Goal: Transaction & Acquisition: Purchase product/service

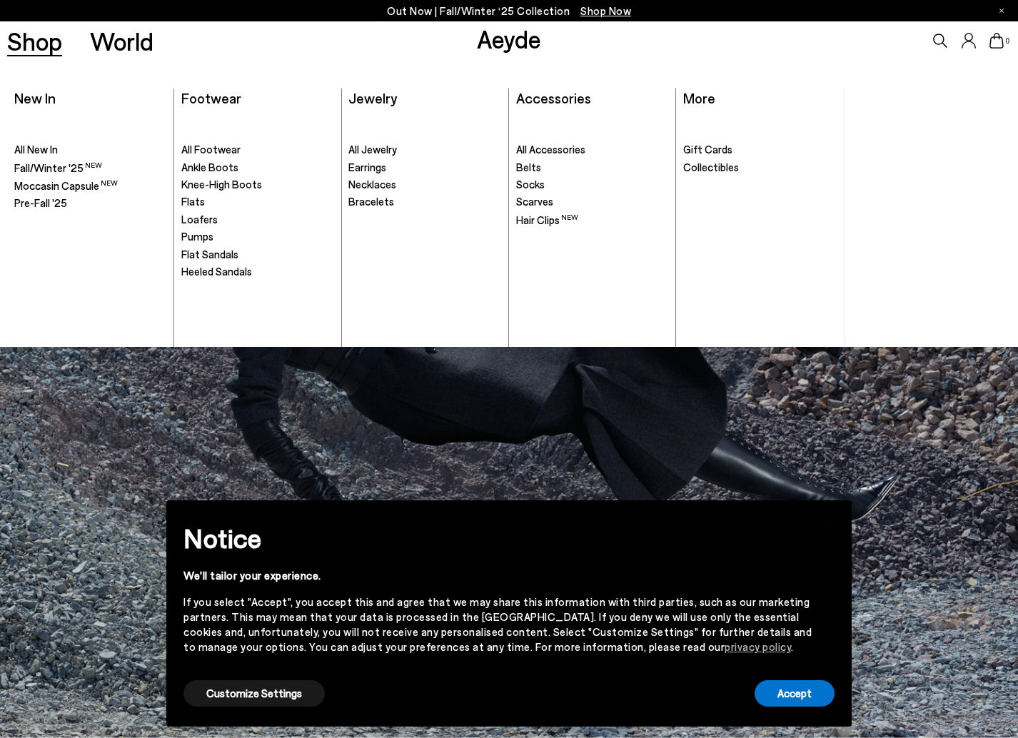
click at [0, 0] on div "Aeyde Ships Worldwide We see you are located in {country} Please purchase from …" at bounding box center [0, 0] width 0 height 0
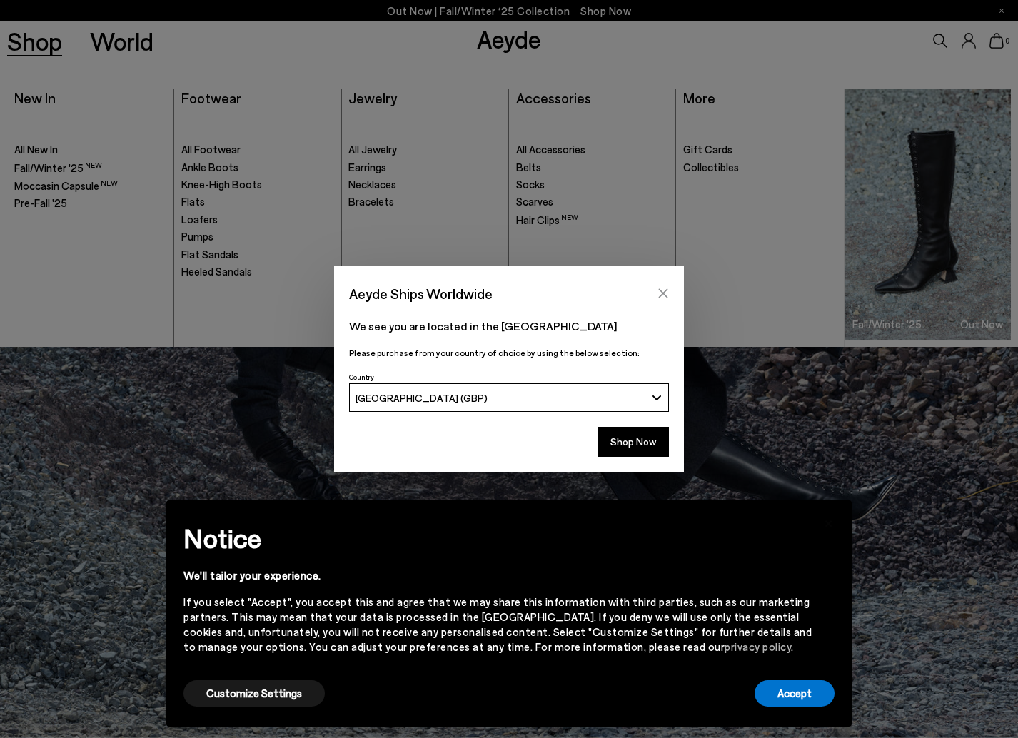
click at [658, 295] on icon "Close" at bounding box center [663, 293] width 11 height 11
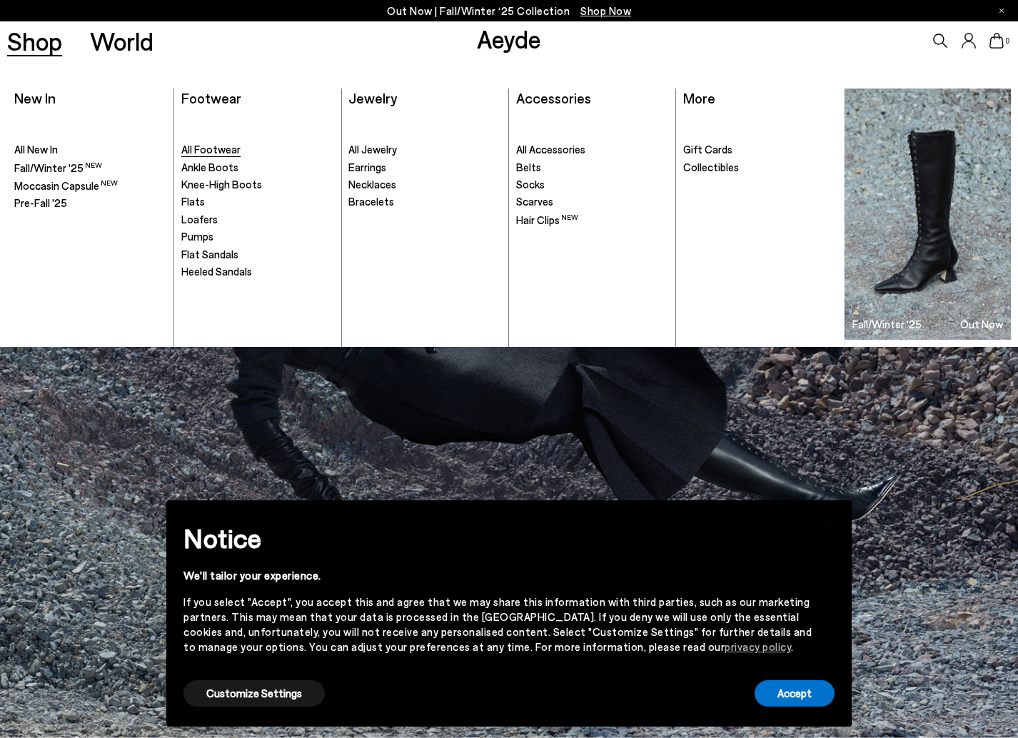
click at [198, 147] on span "All Footwear" at bounding box center [210, 149] width 59 height 13
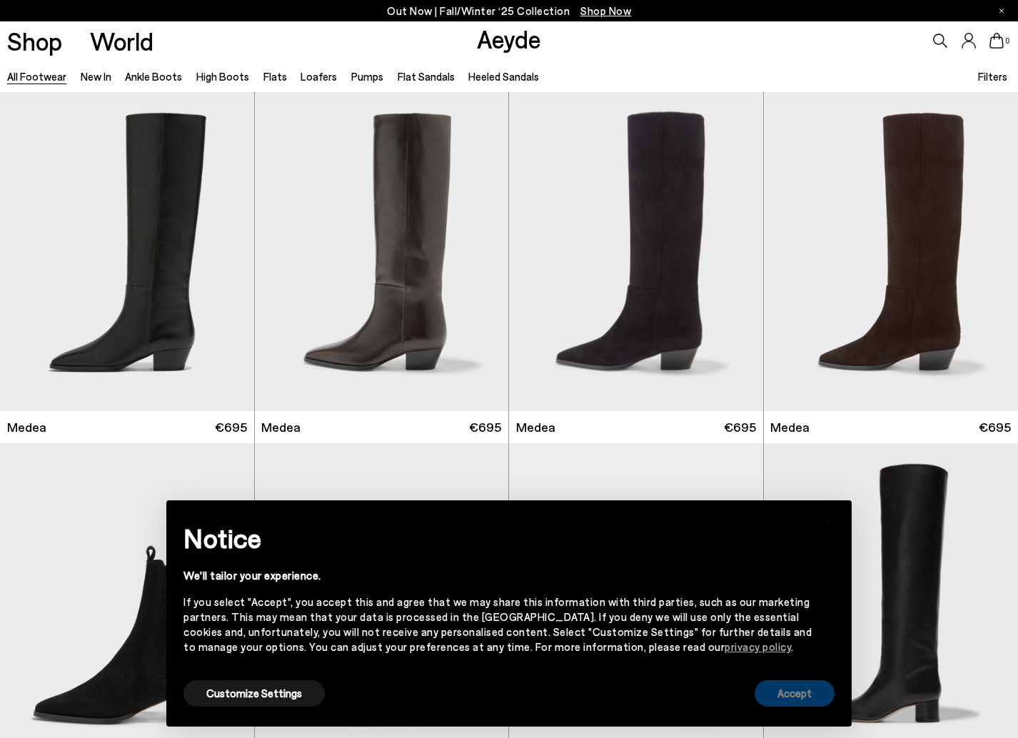
click at [814, 692] on button "Accept" at bounding box center [795, 693] width 80 height 26
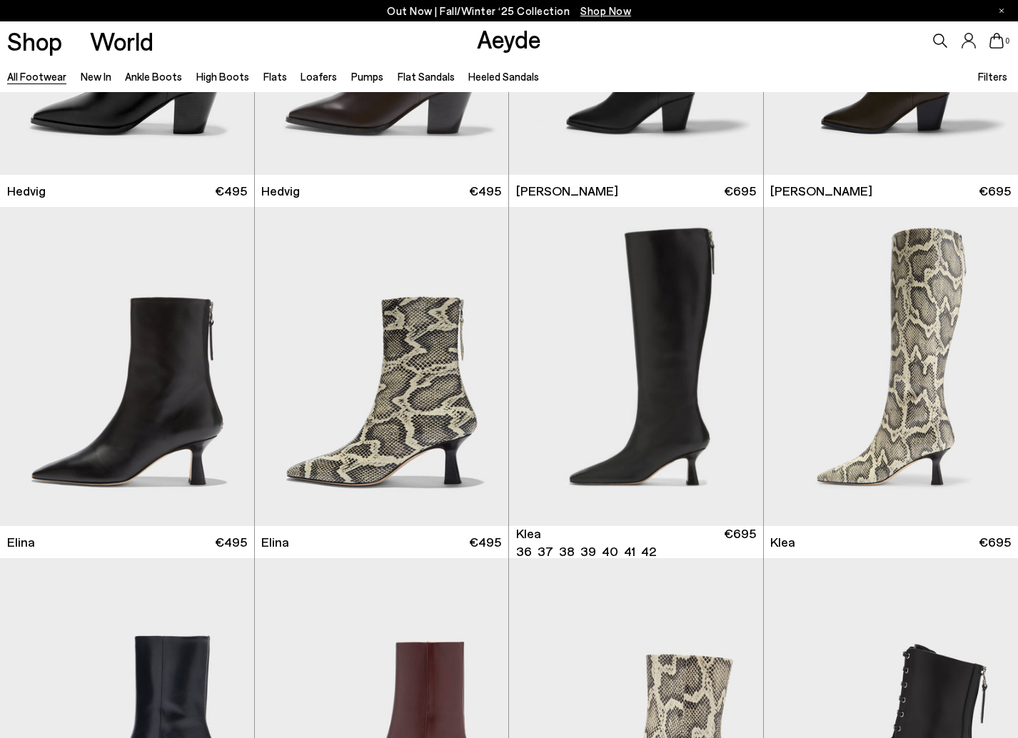
scroll to position [1297, 0]
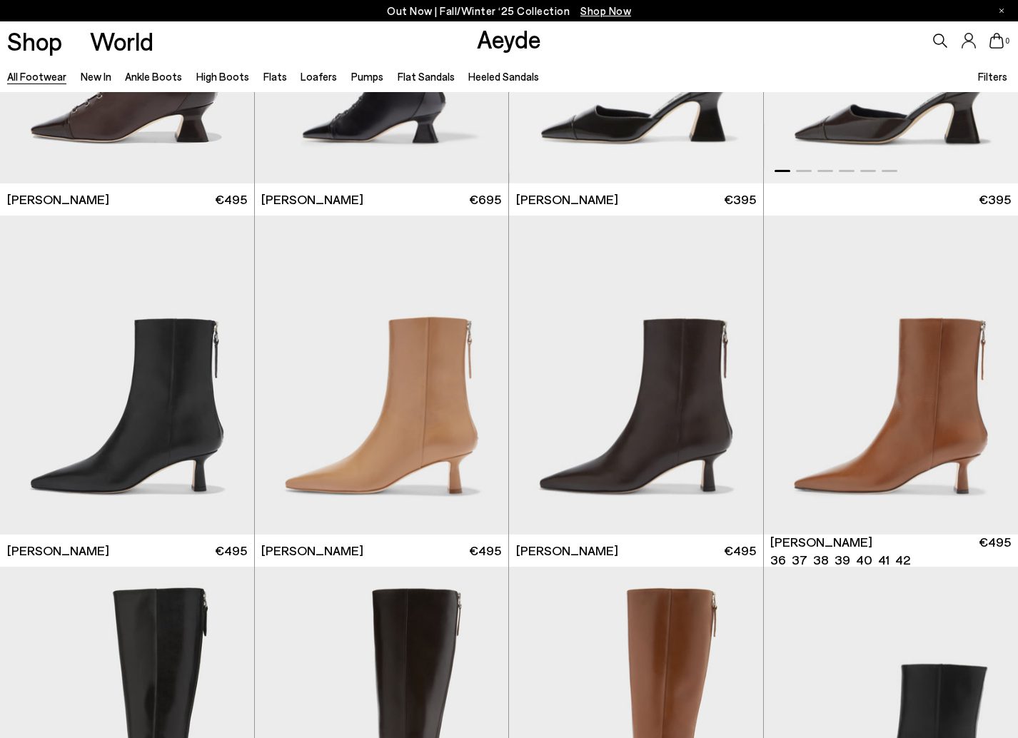
scroll to position [2279, 0]
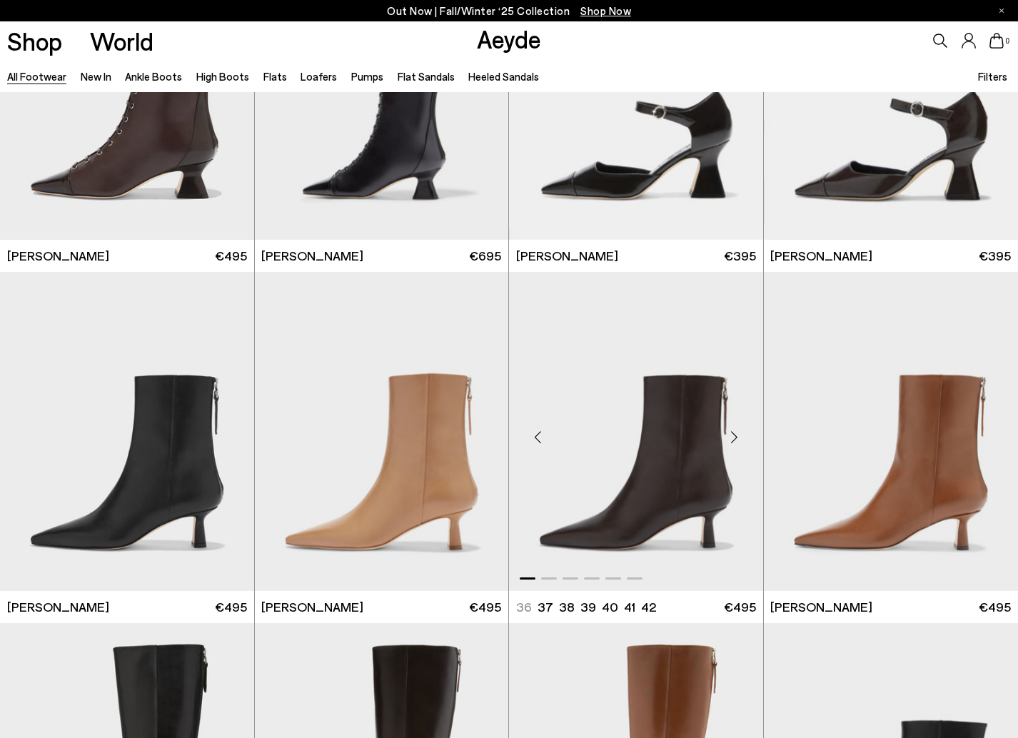
click at [739, 441] on div "Next slide" at bounding box center [734, 437] width 43 height 43
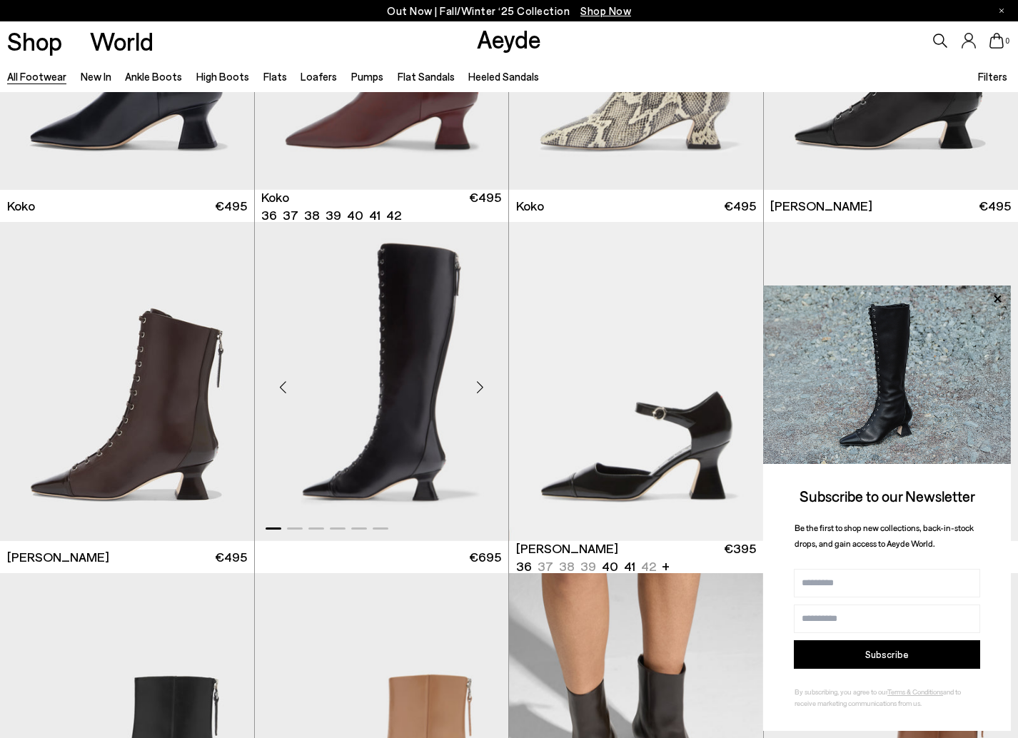
scroll to position [1962, 0]
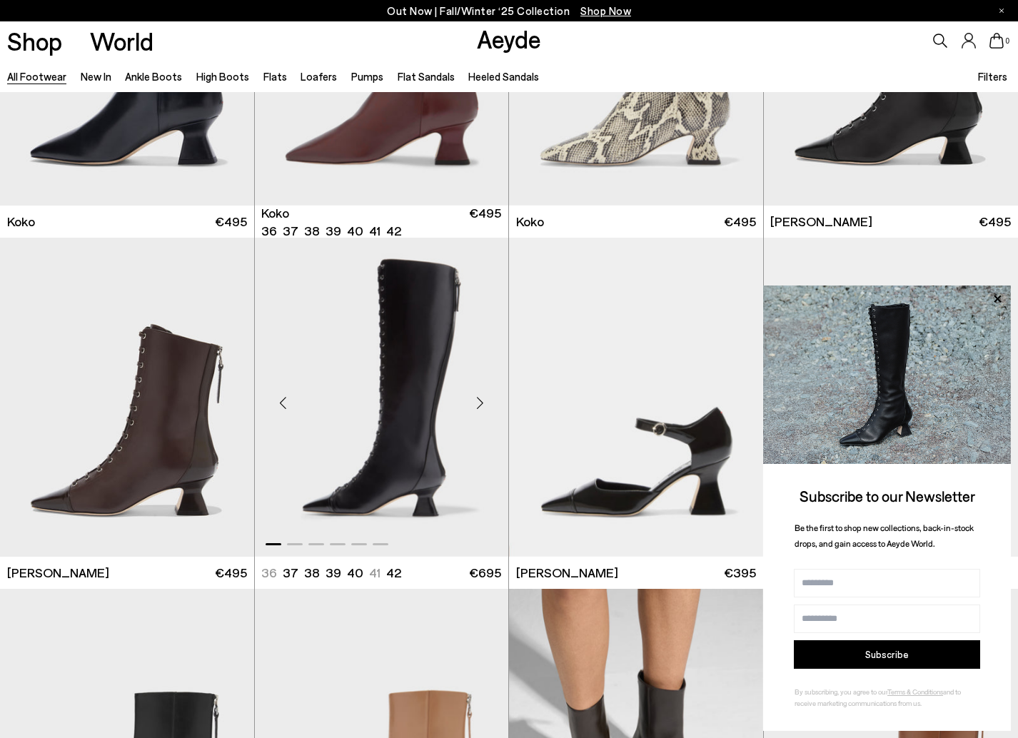
click at [477, 406] on div "Next slide" at bounding box center [479, 403] width 43 height 43
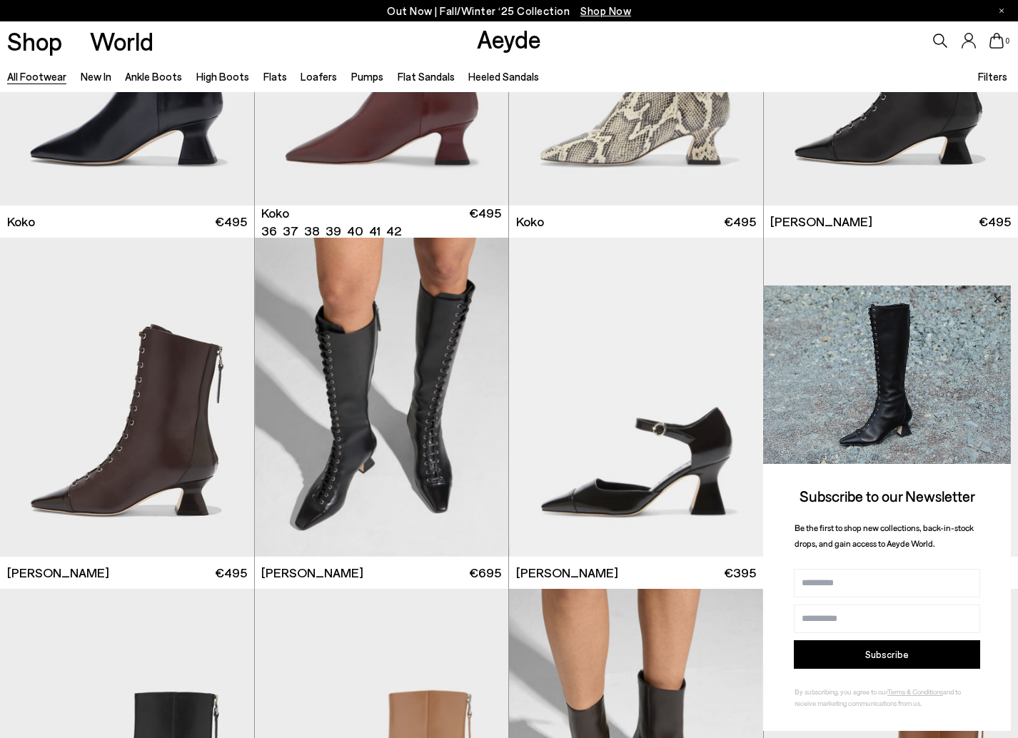
click at [997, 300] on icon at bounding box center [997, 299] width 19 height 19
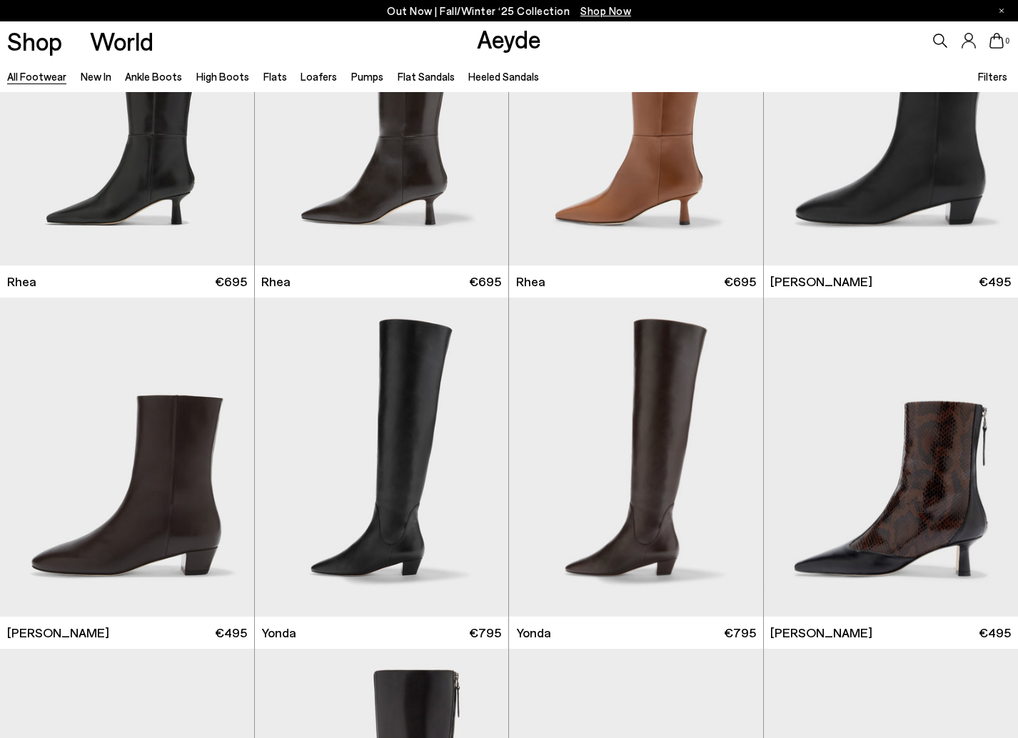
scroll to position [3107, 0]
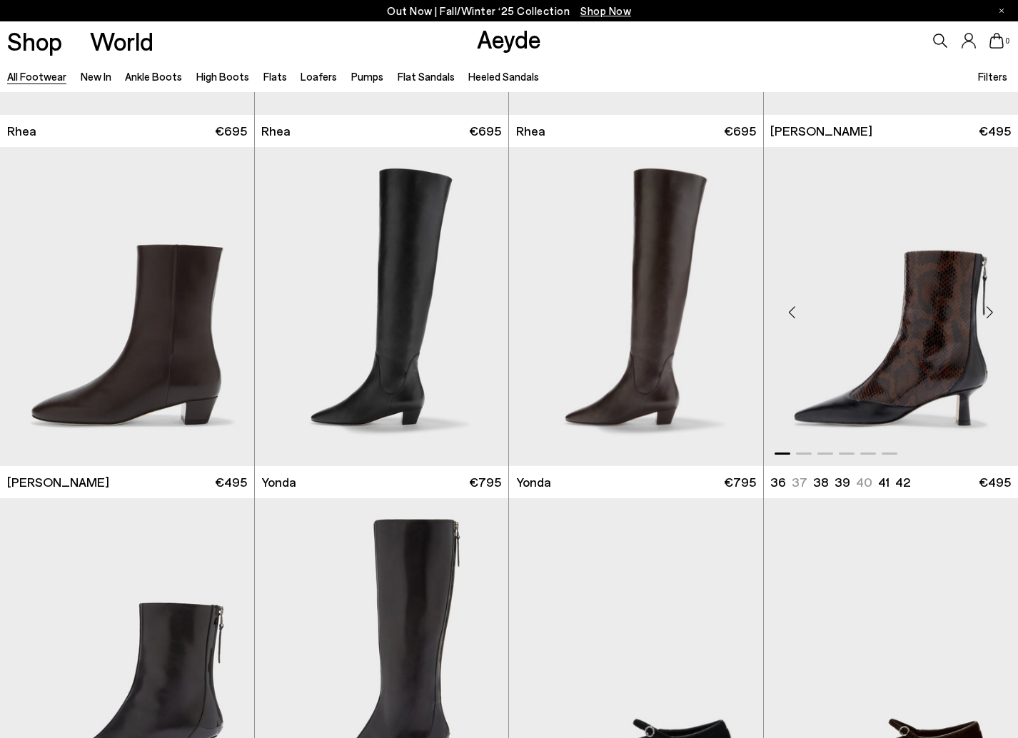
click at [992, 316] on div "Next slide" at bounding box center [989, 312] width 43 height 43
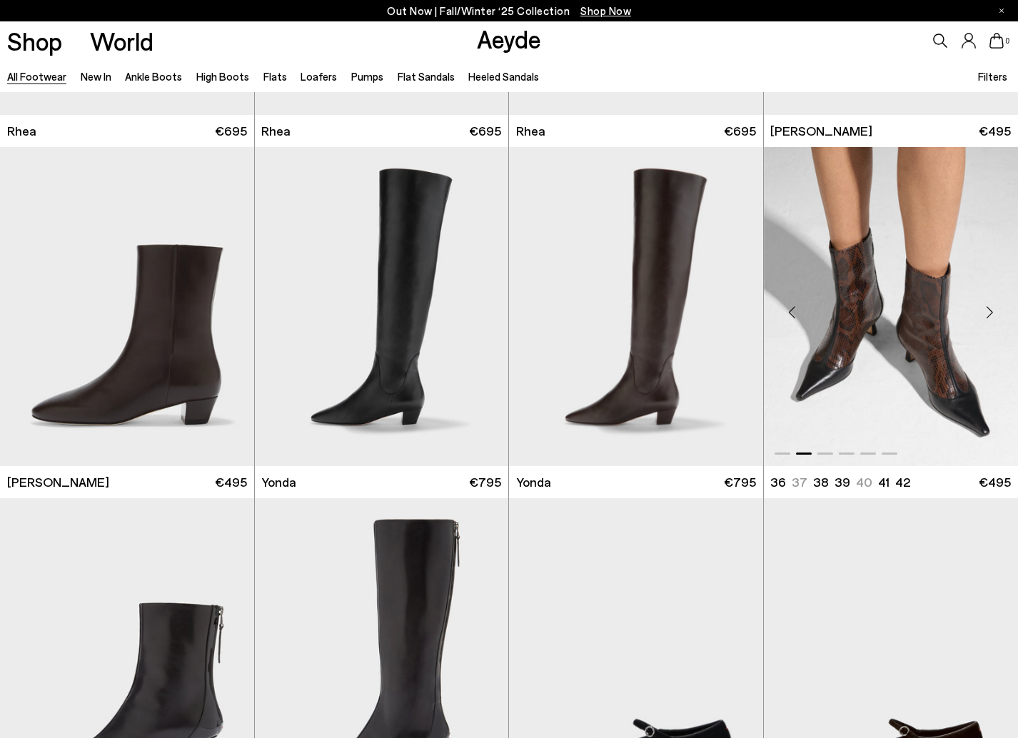
click at [992, 316] on div "Next slide" at bounding box center [989, 312] width 43 height 43
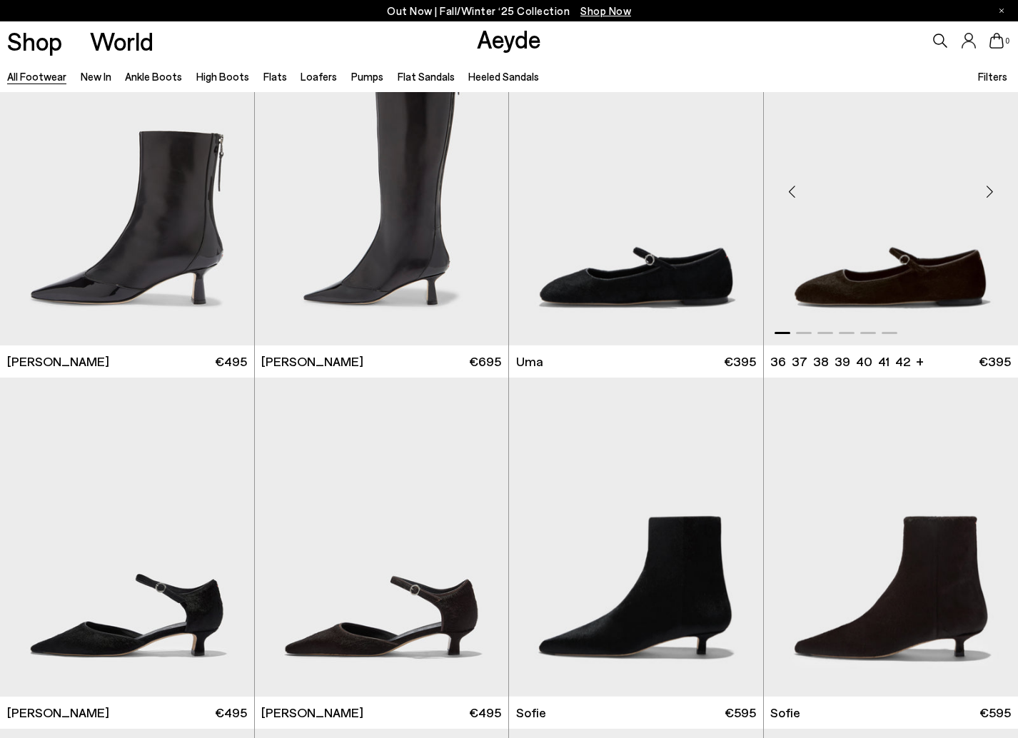
scroll to position [3507, 0]
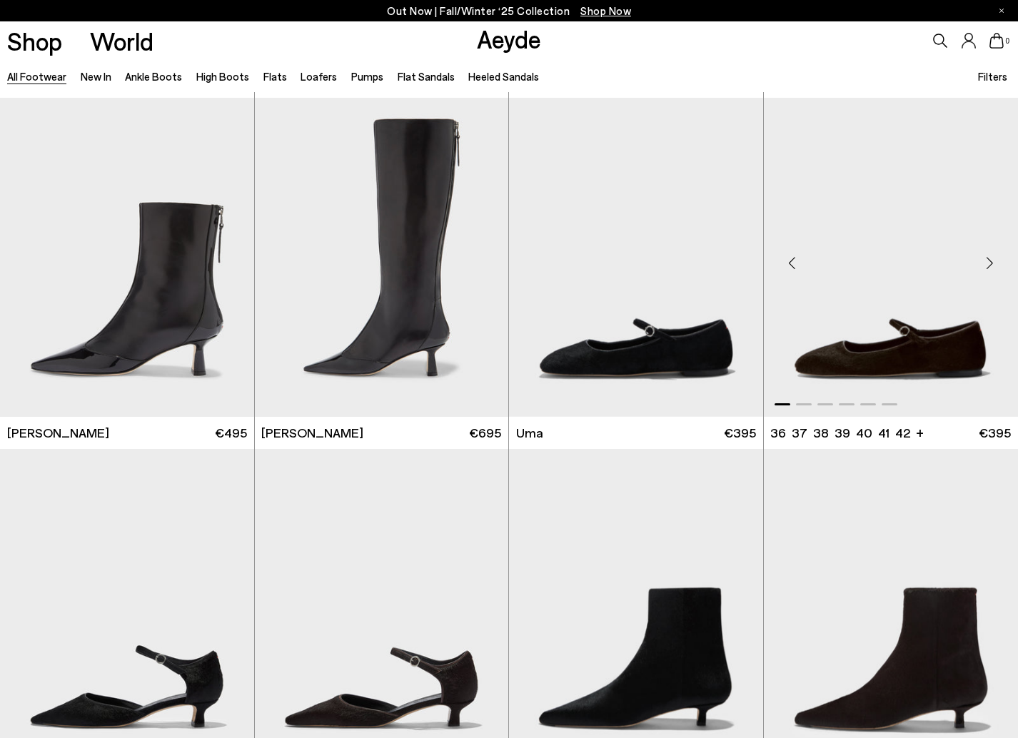
click at [987, 263] on div "Next slide" at bounding box center [989, 263] width 43 height 43
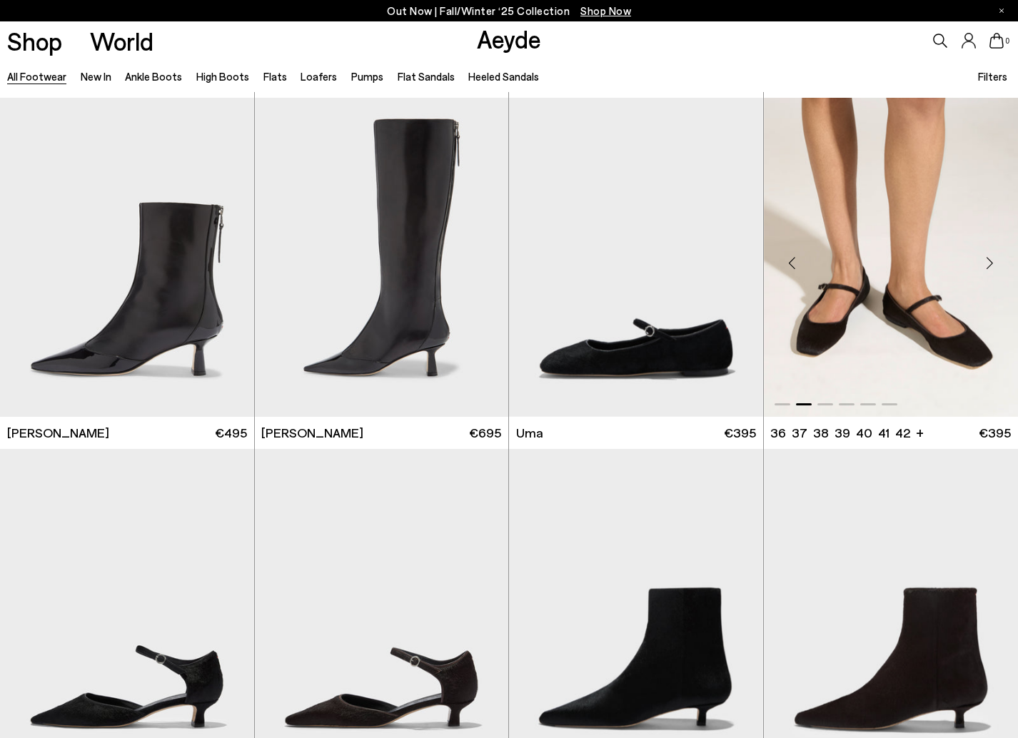
click at [987, 263] on div "Next slide" at bounding box center [989, 263] width 43 height 43
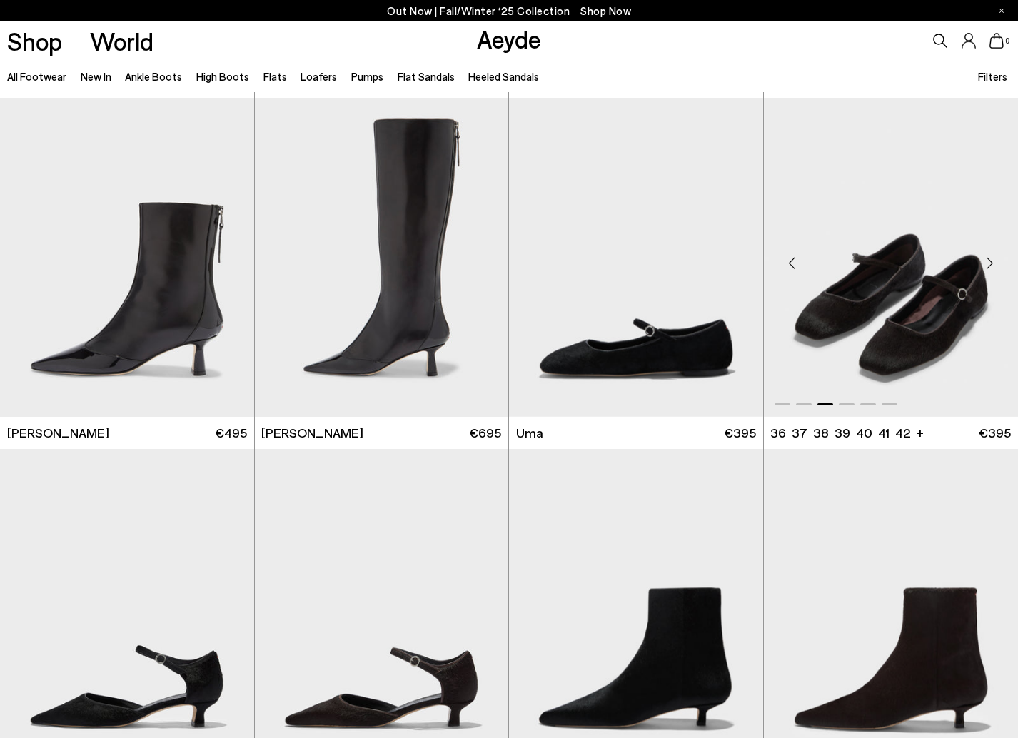
click at [987, 263] on div "Next slide" at bounding box center [989, 263] width 43 height 43
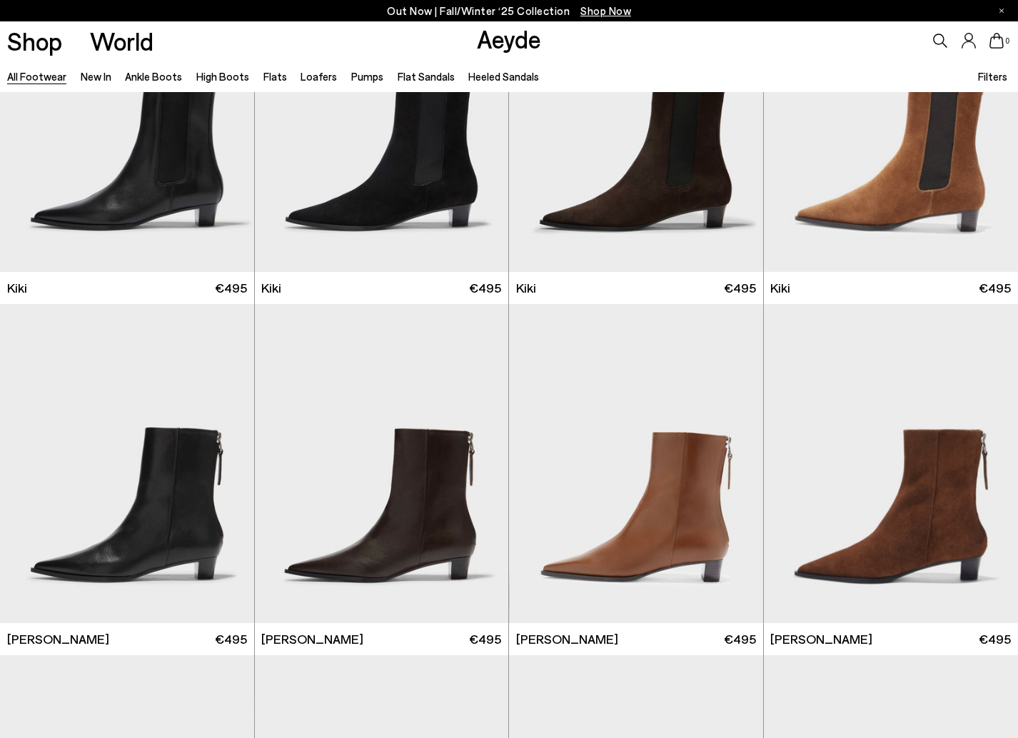
scroll to position [5701, 0]
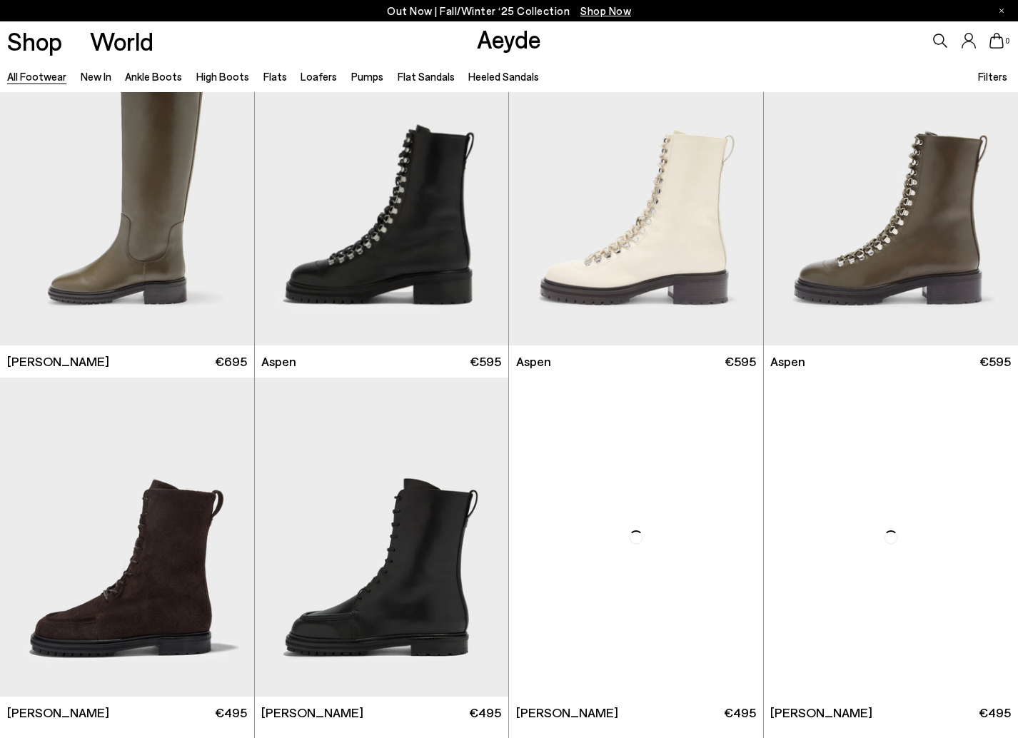
scroll to position [10240, 0]
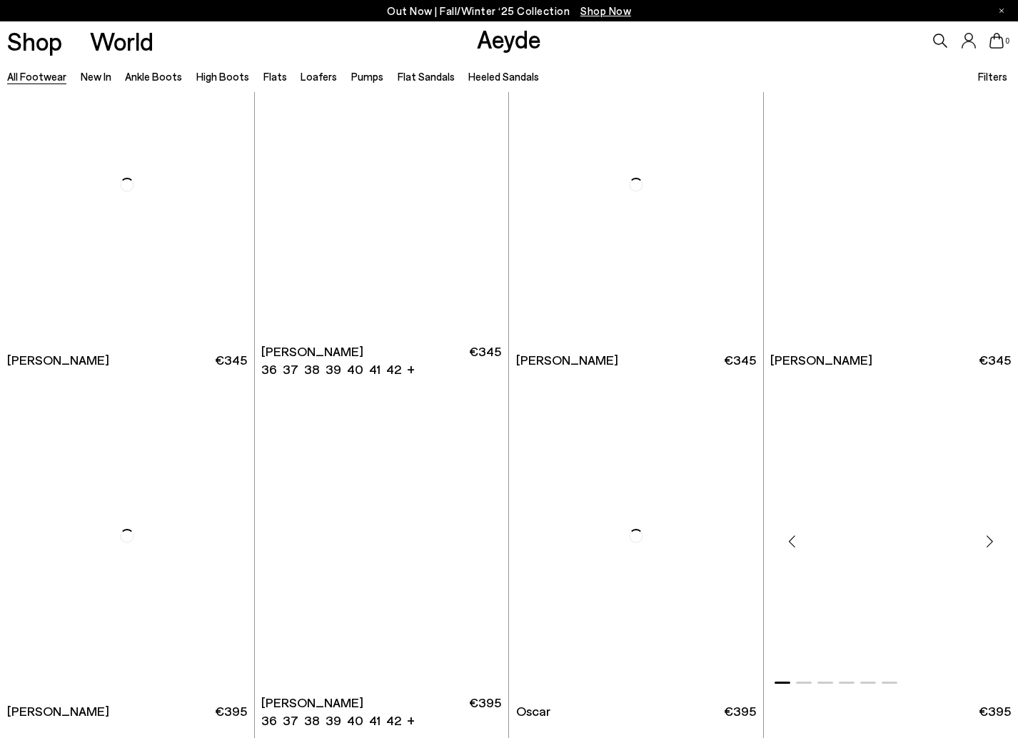
scroll to position [11630, 0]
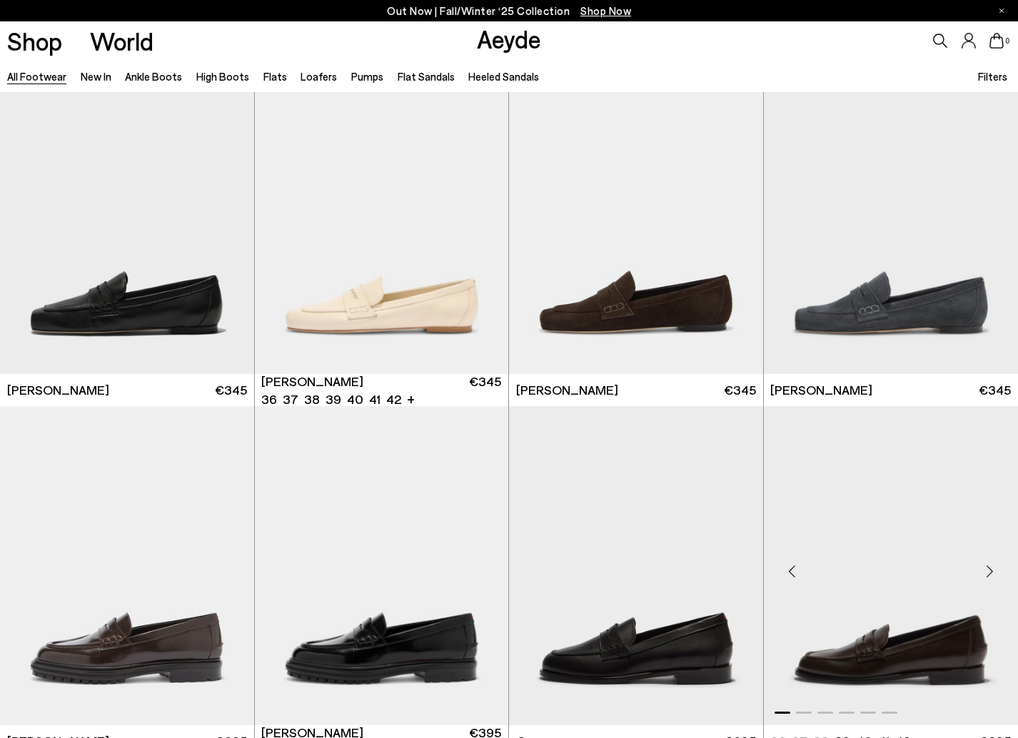
click at [996, 570] on div "Next slide" at bounding box center [989, 572] width 43 height 43
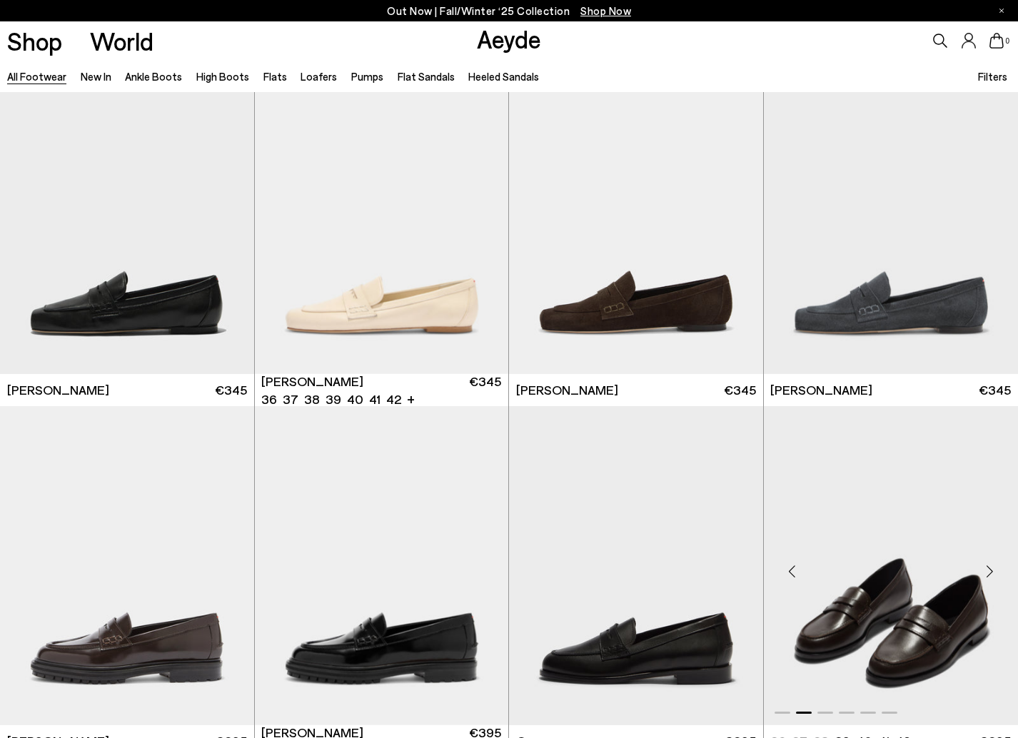
click at [996, 570] on div "Next slide" at bounding box center [989, 572] width 43 height 43
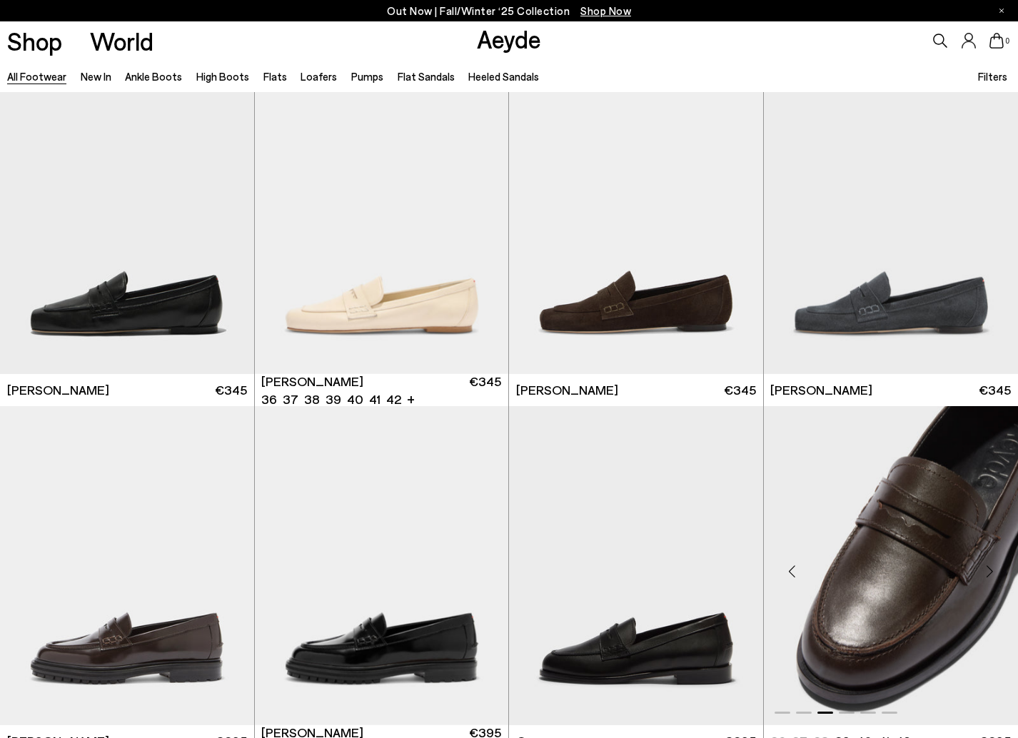
click at [996, 570] on div "Next slide" at bounding box center [989, 572] width 43 height 43
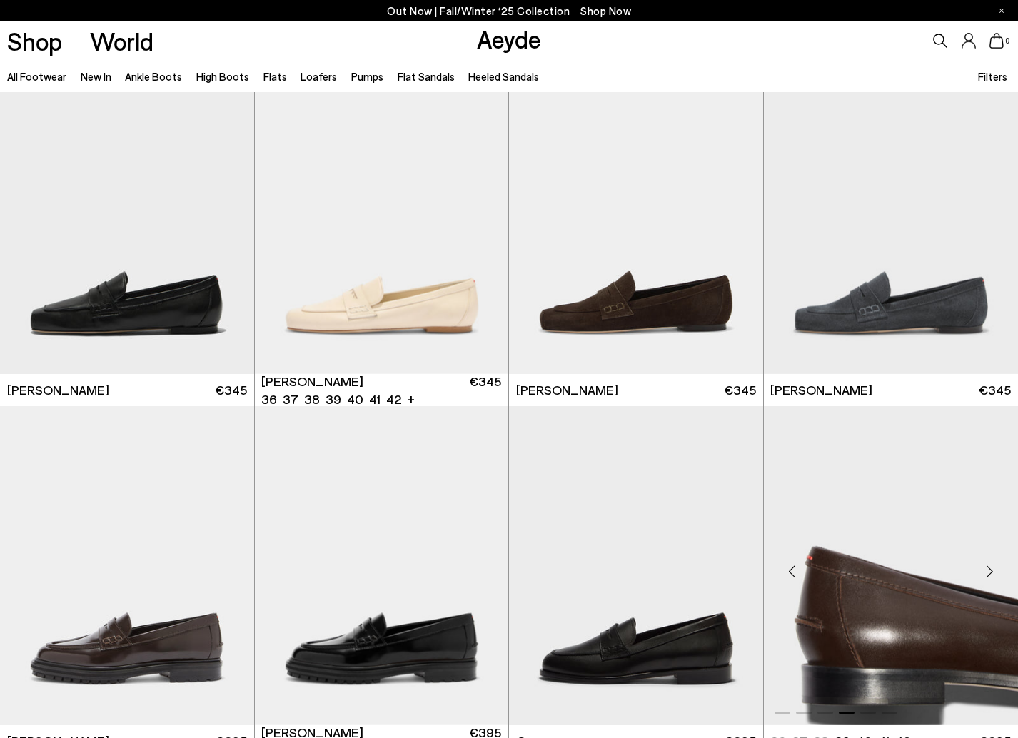
click at [996, 570] on div "Next slide" at bounding box center [989, 572] width 43 height 43
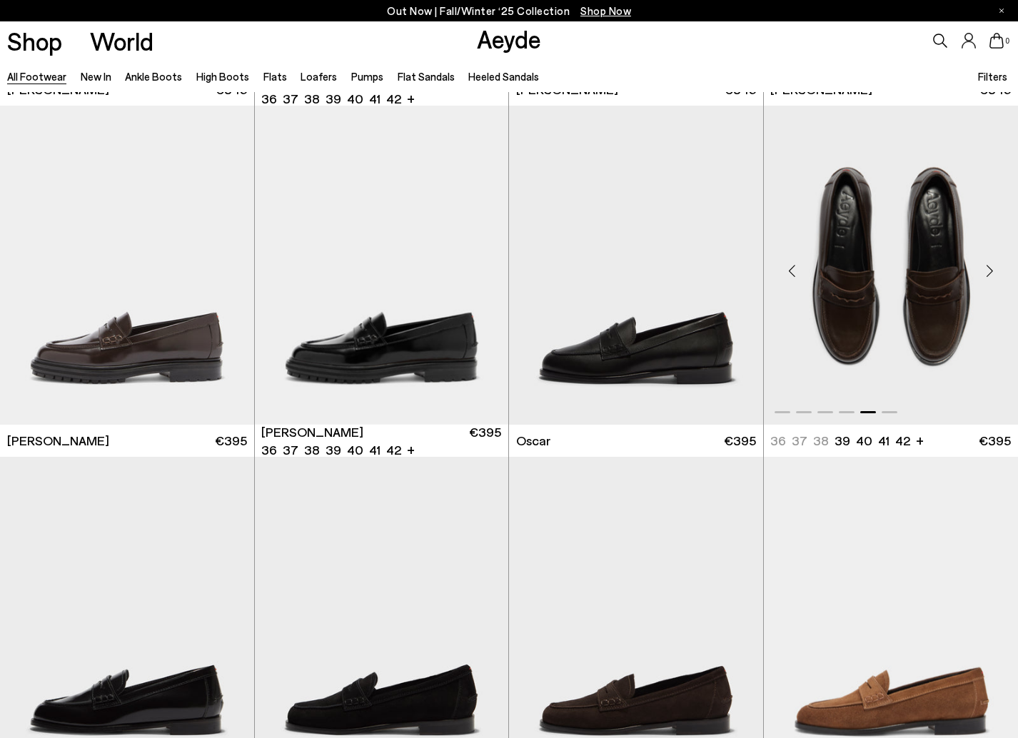
scroll to position [12398, 0]
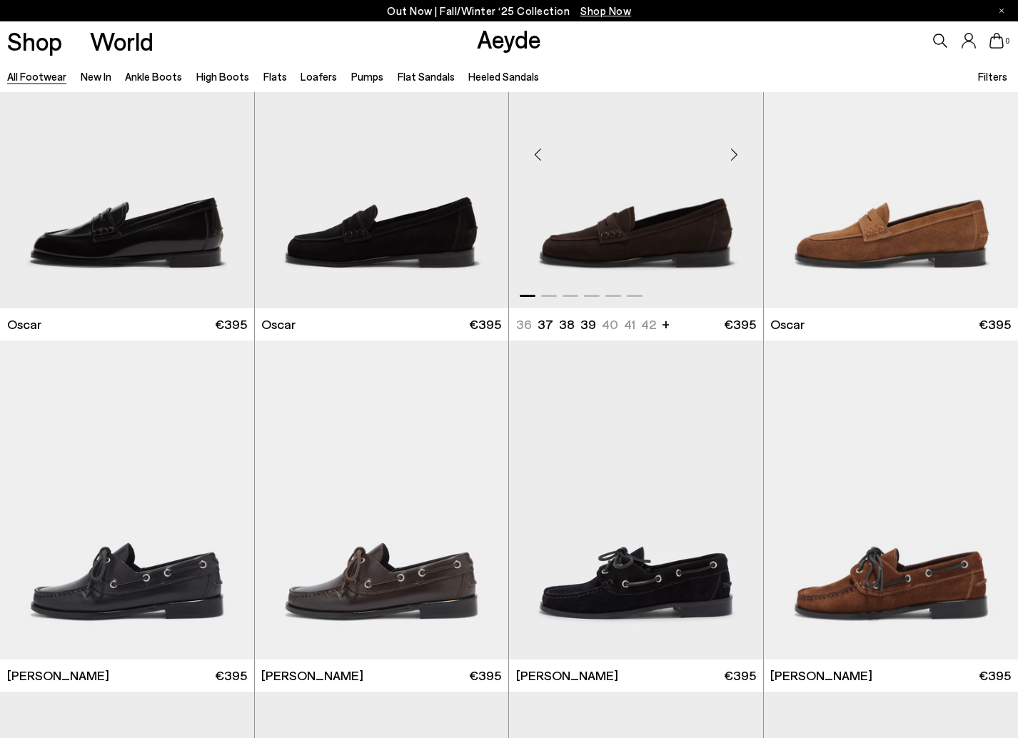
click at [734, 157] on div "Next slide" at bounding box center [734, 155] width 43 height 43
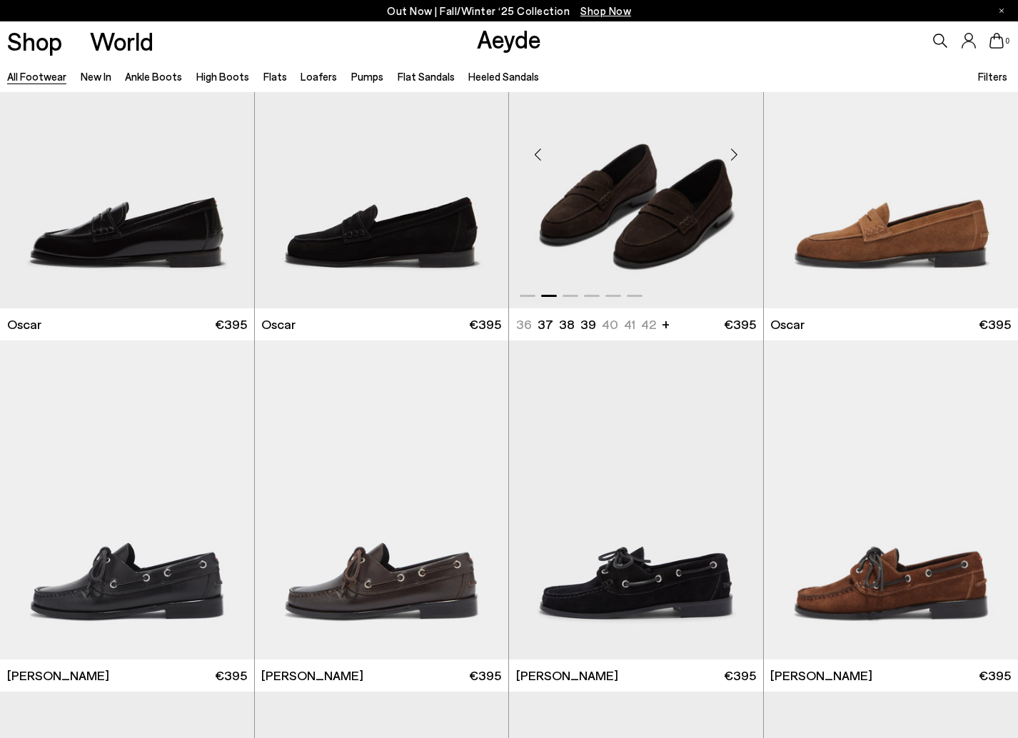
click at [734, 157] on div "Next slide" at bounding box center [734, 155] width 43 height 43
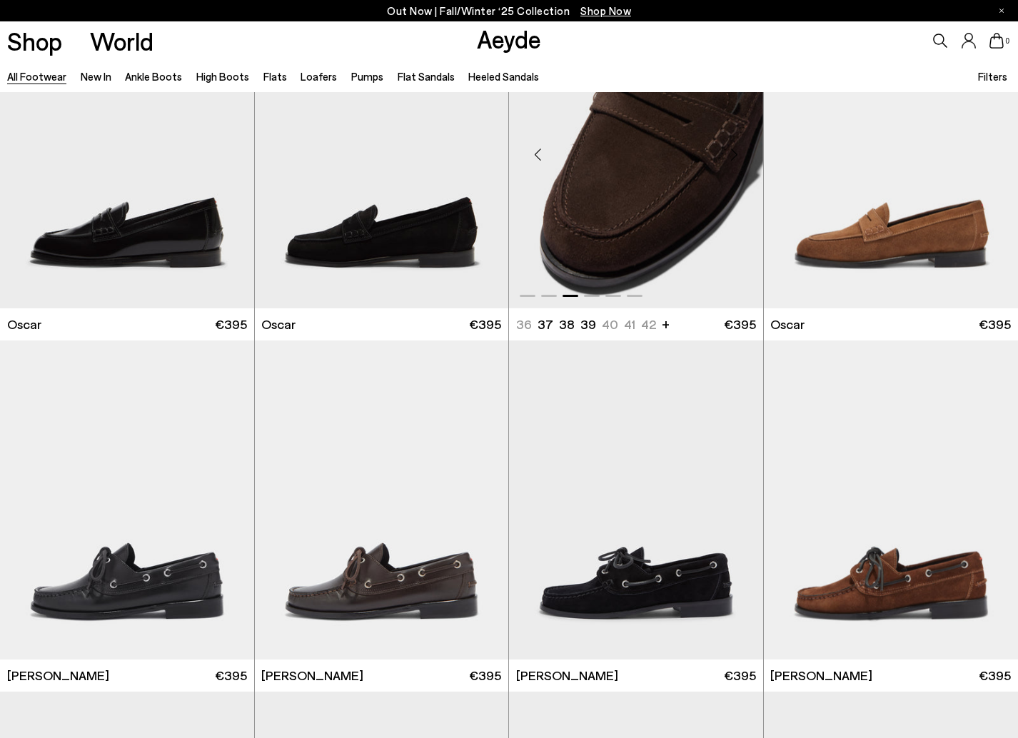
click at [734, 157] on div "Next slide" at bounding box center [734, 155] width 43 height 43
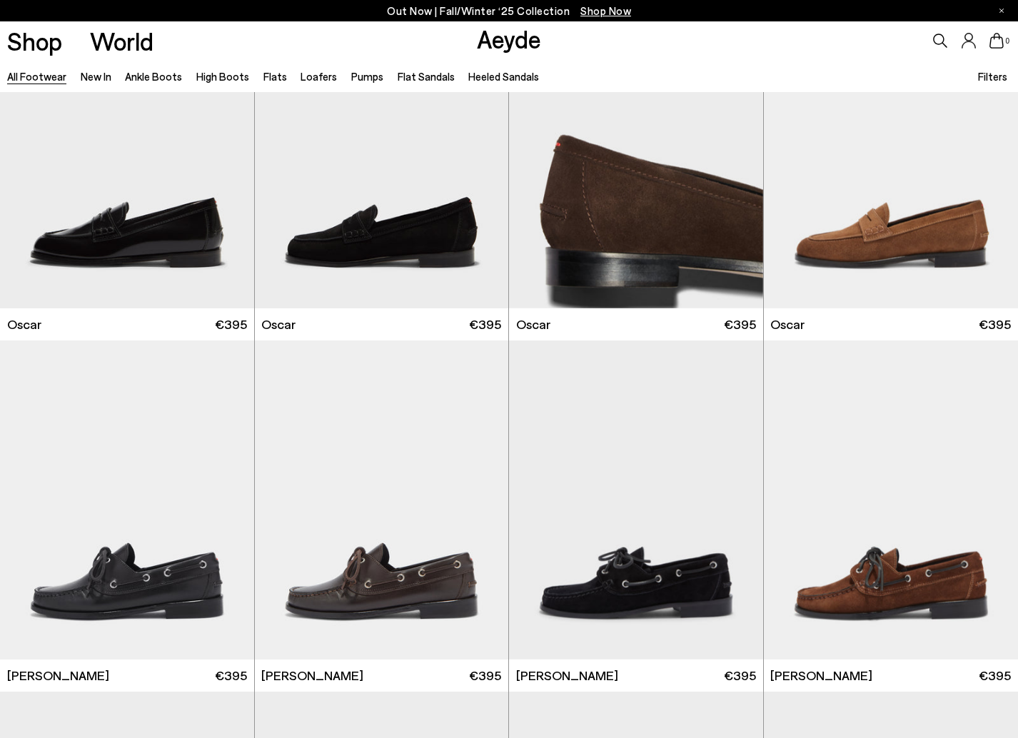
scroll to position [12859, 0]
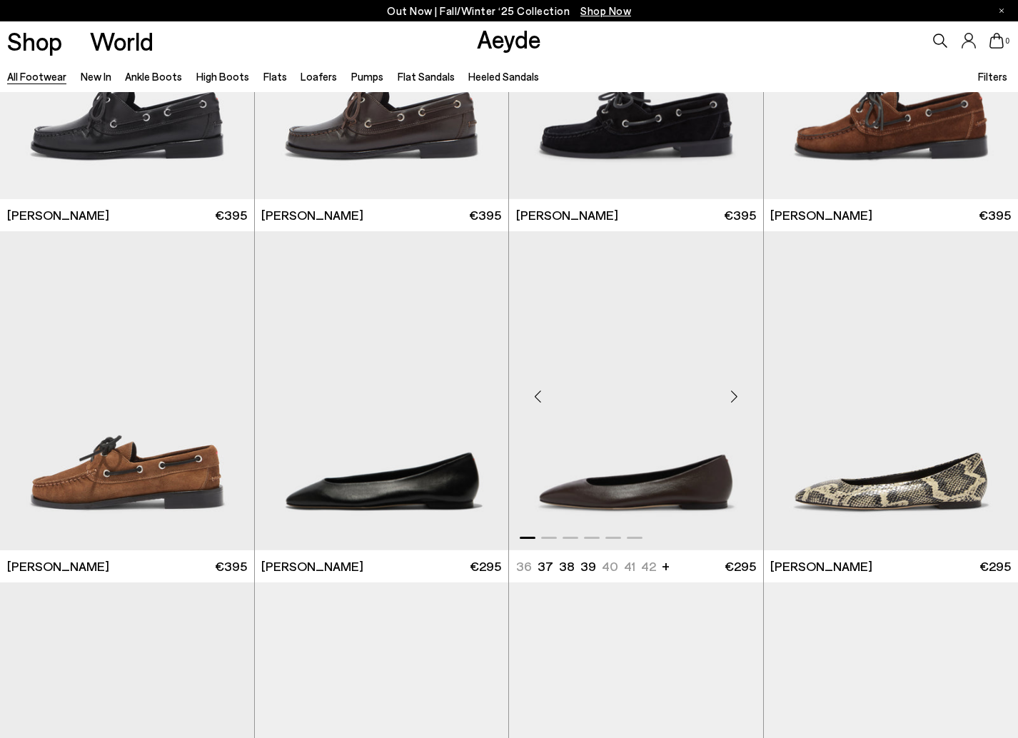
click at [735, 395] on div "Next slide" at bounding box center [734, 397] width 43 height 43
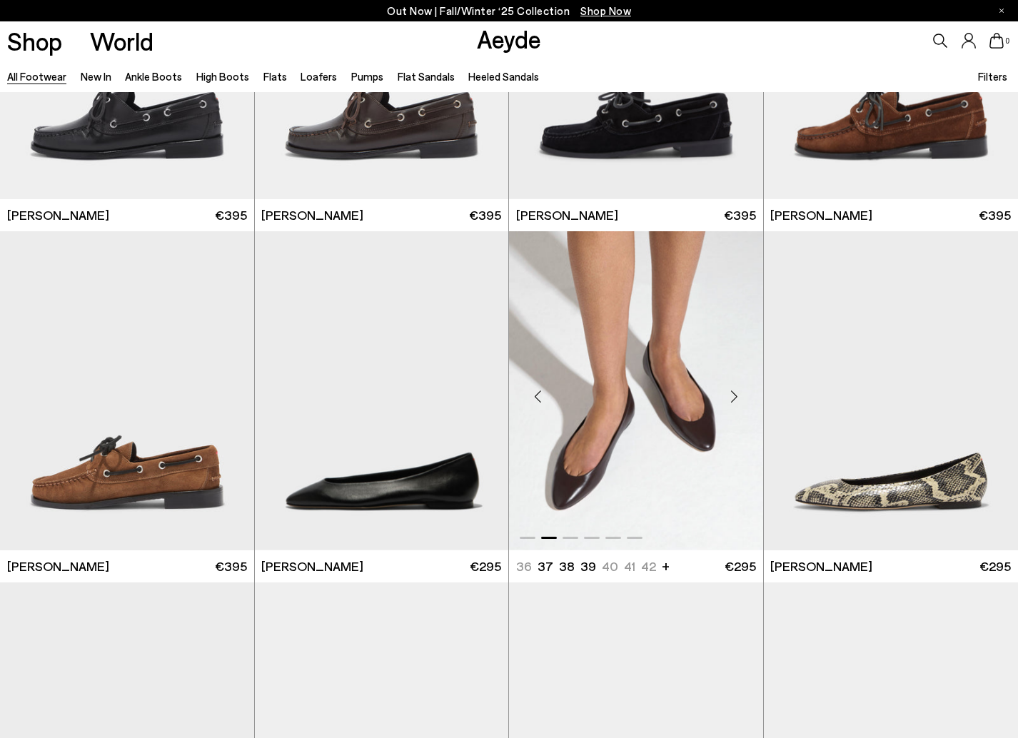
click at [735, 395] on div "Next slide" at bounding box center [734, 397] width 43 height 43
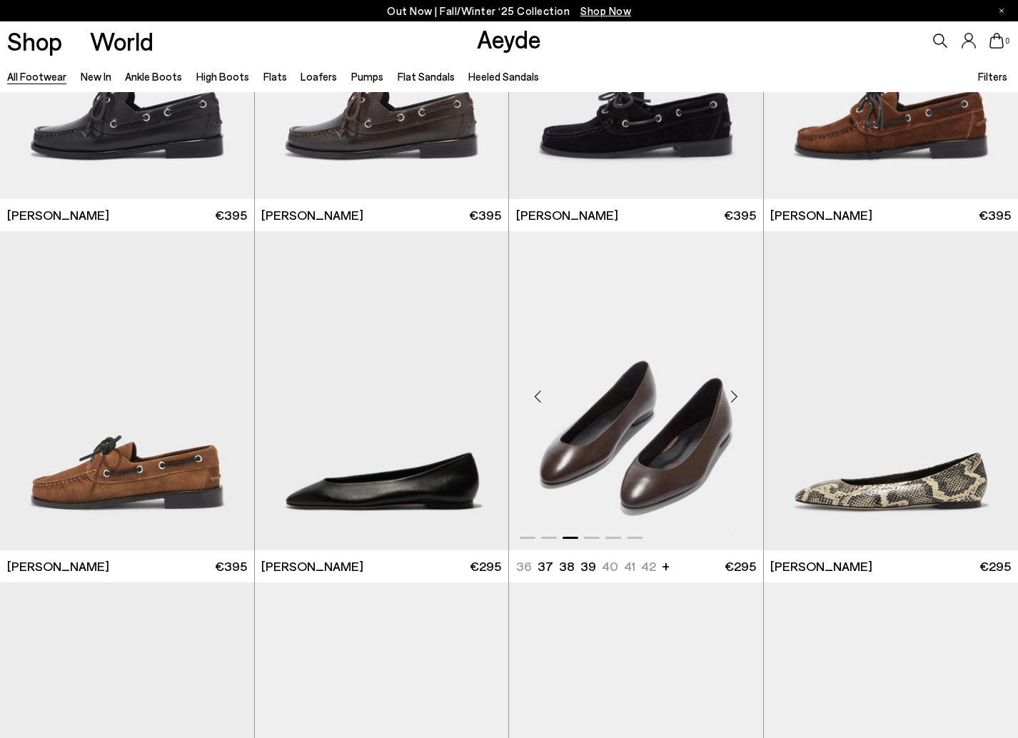
click at [735, 395] on div "Next slide" at bounding box center [734, 397] width 43 height 43
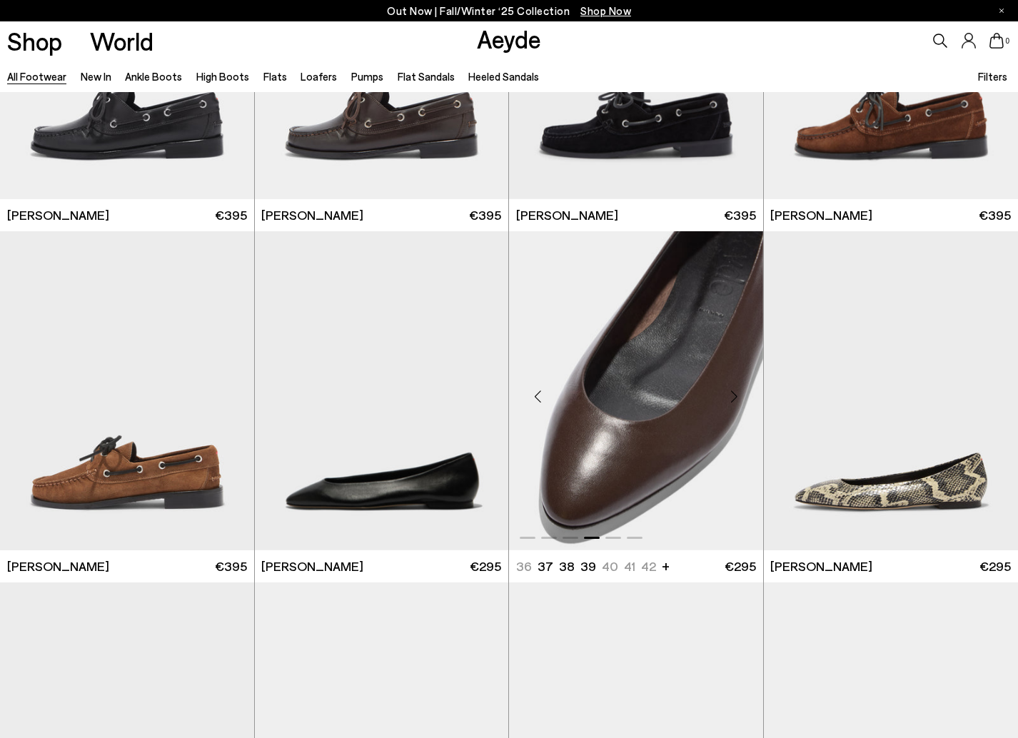
click at [681, 422] on img "4 / 6" at bounding box center [636, 390] width 254 height 319
